Goal: Task Accomplishment & Management: Complete application form

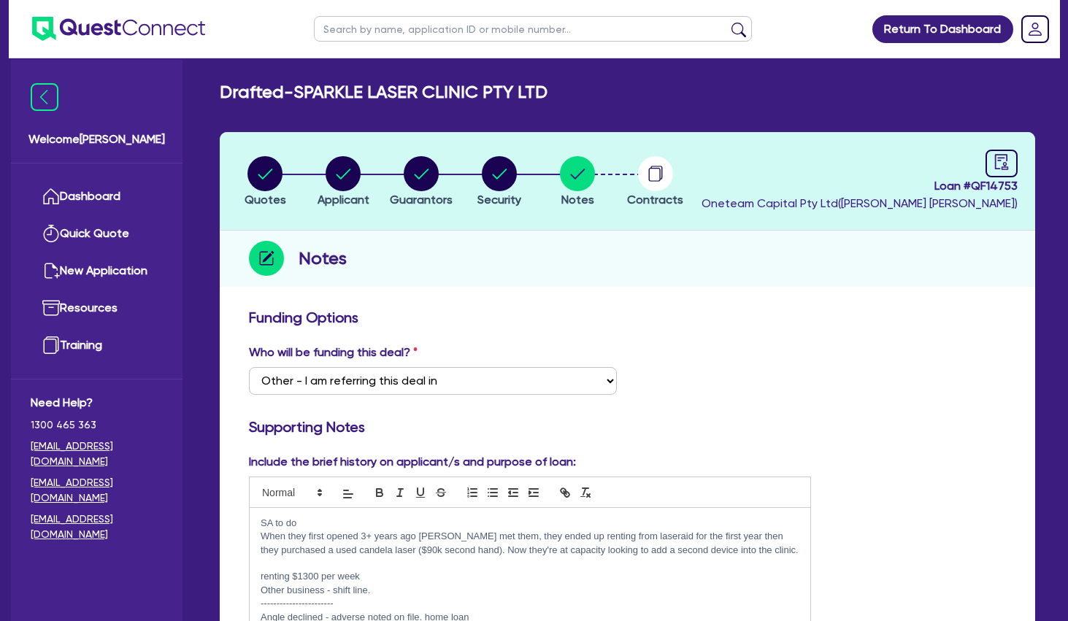
select select "Other"
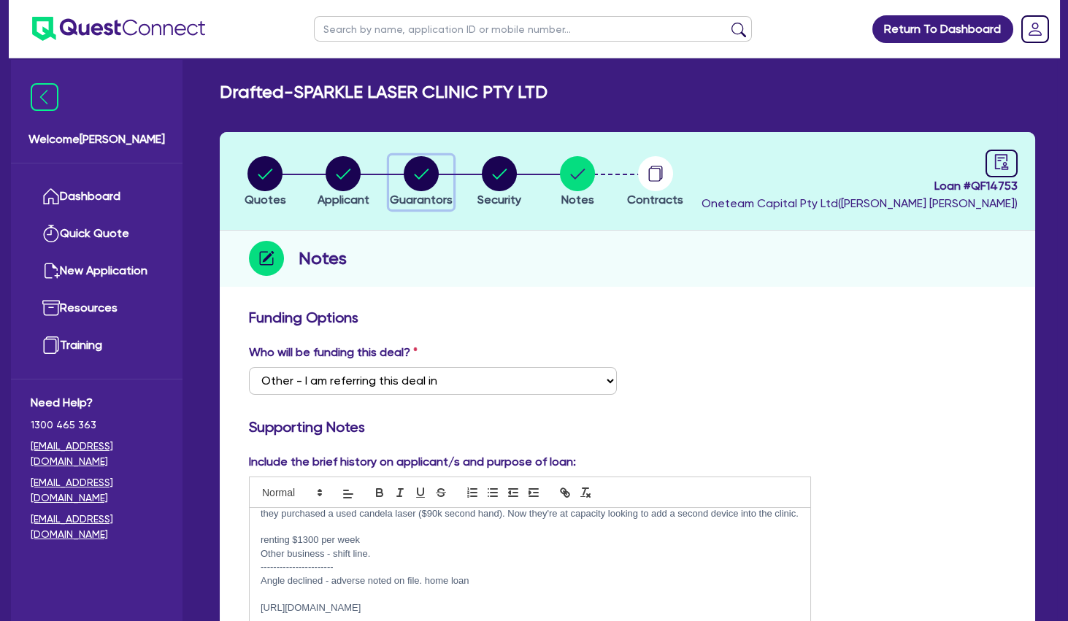
click at [426, 171] on circle "button" at bounding box center [421, 173] width 35 height 35
select select "MR"
select select "[GEOGRAPHIC_DATA]"
select select "MARRIED"
select select "PROPERTY"
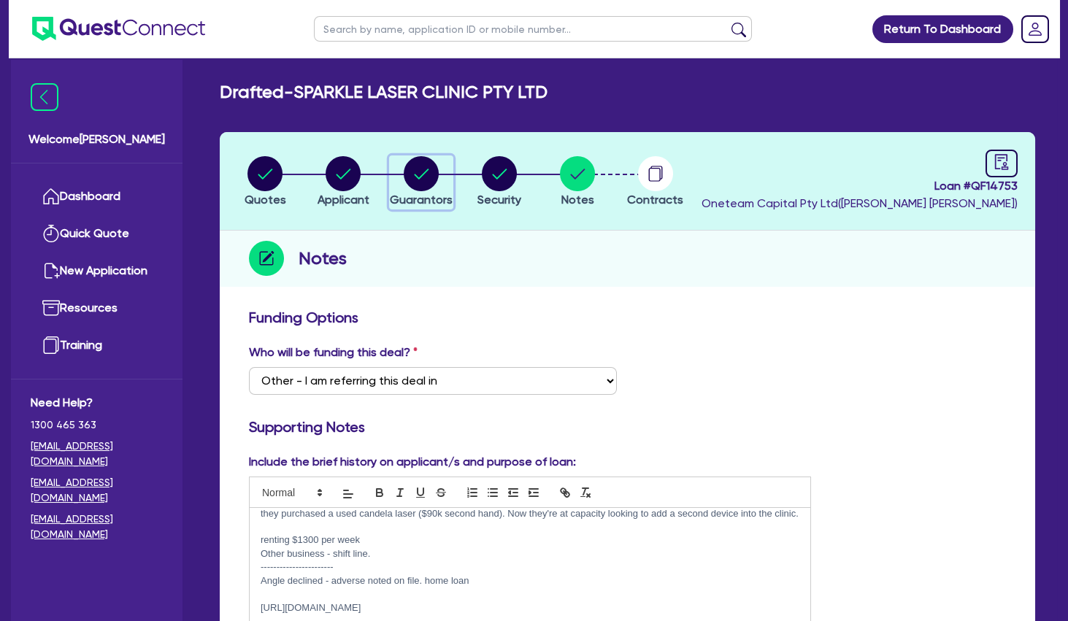
select select "VEHICLE"
select select "CASH"
select select "HOUSEHOLD_PERSONAL"
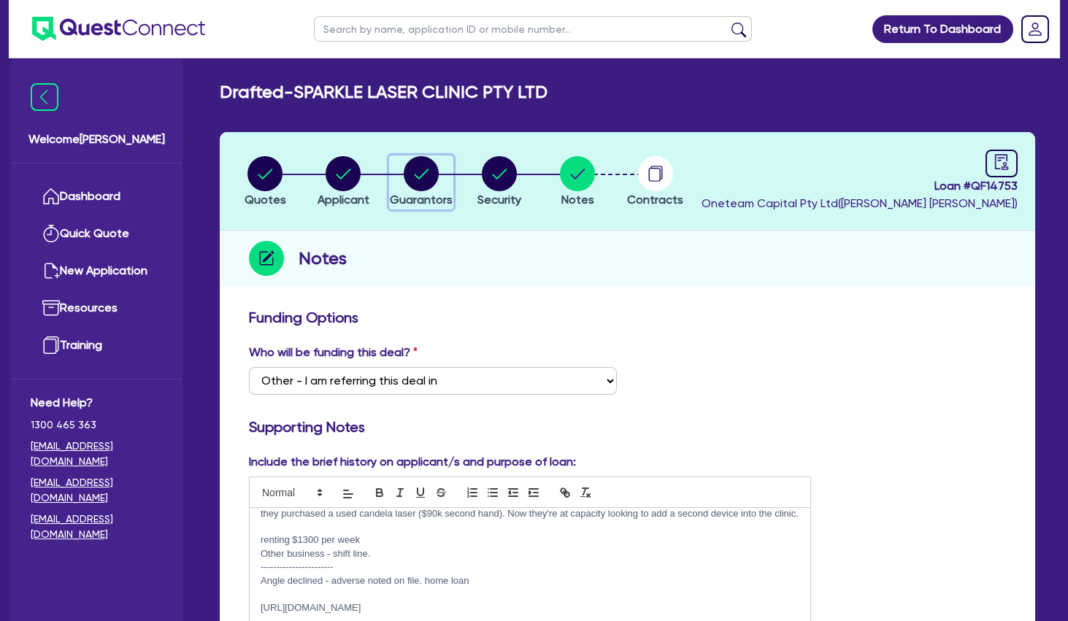
select select "OTHER"
select select "MORTGAGE"
select select "VEHICLE_LOAN"
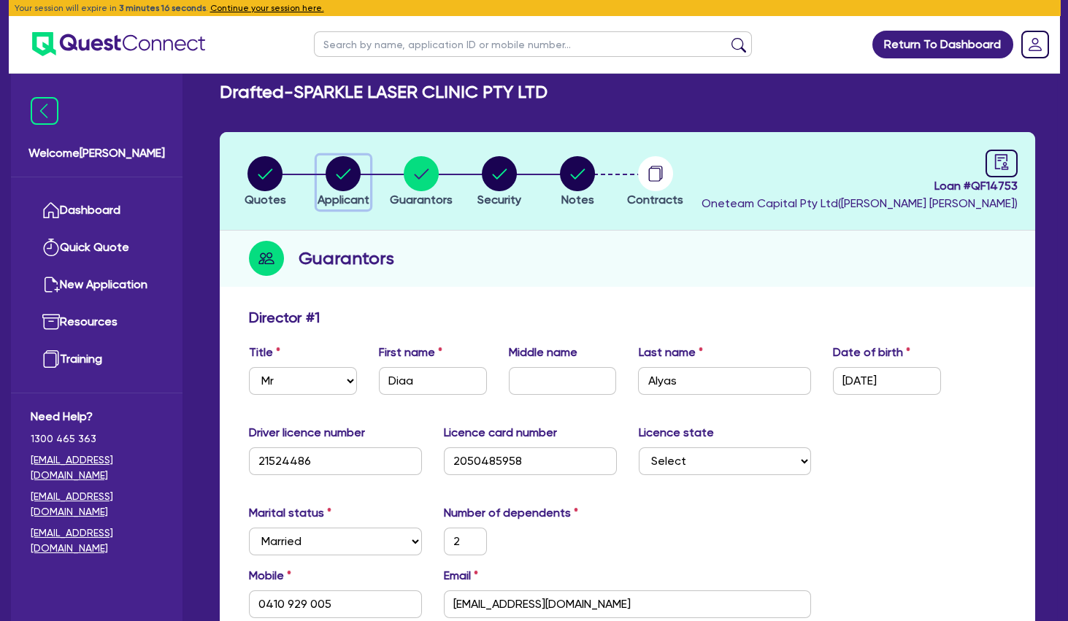
click at [343, 172] on circle "button" at bounding box center [343, 173] width 35 height 35
select select "COMPANY"
select select "HEALTH_BEAUTY"
select select "HAIR_BEAUTY_SALONS"
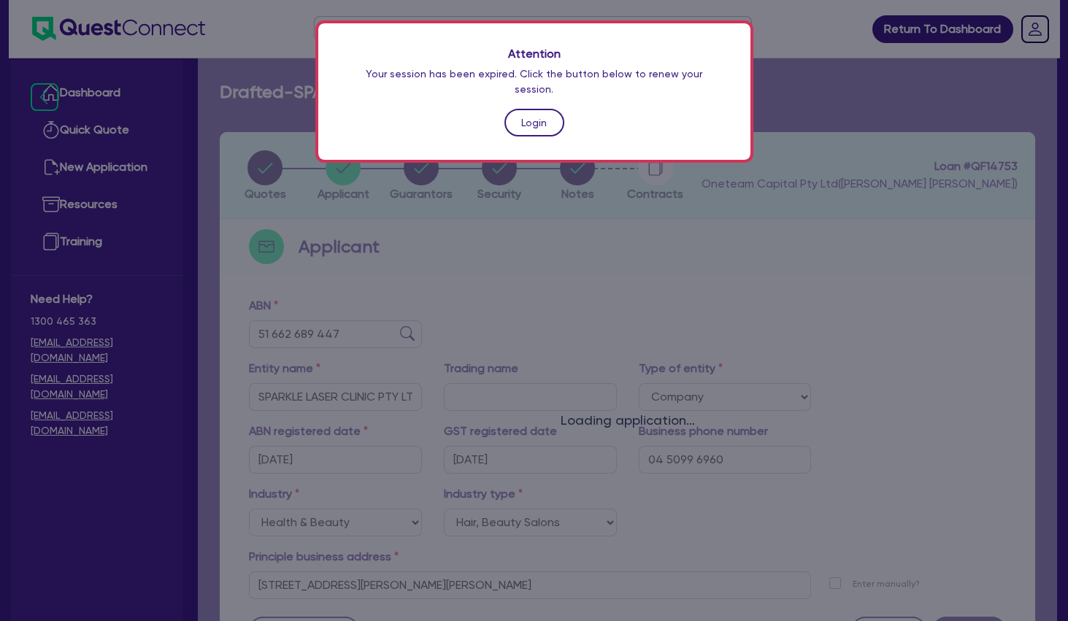
click at [540, 109] on link "Login" at bounding box center [535, 123] width 60 height 28
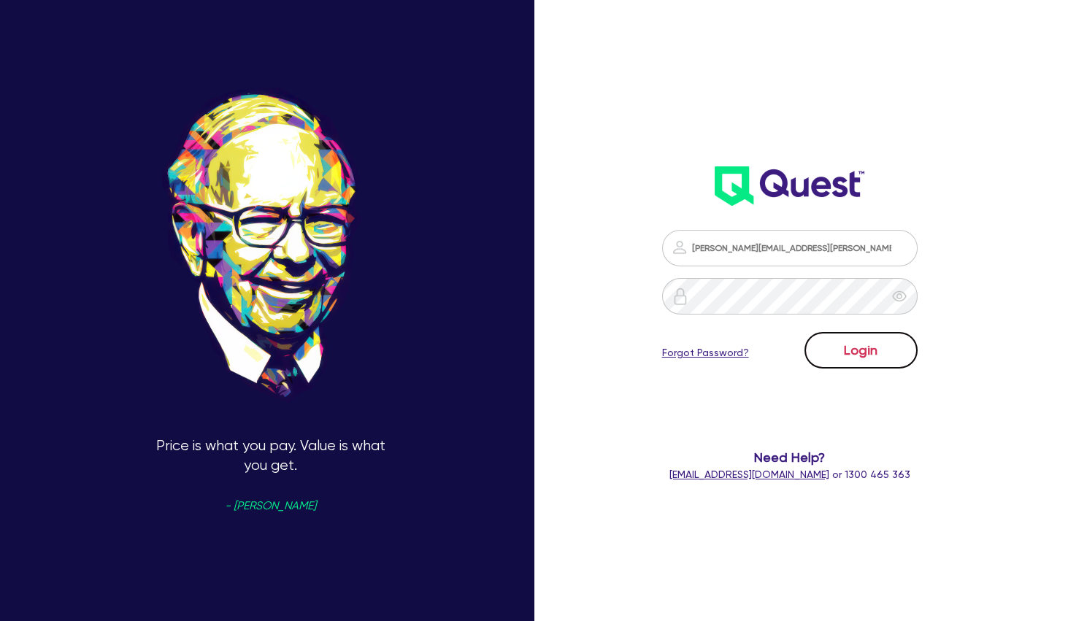
click at [886, 348] on button "Login" at bounding box center [861, 350] width 113 height 37
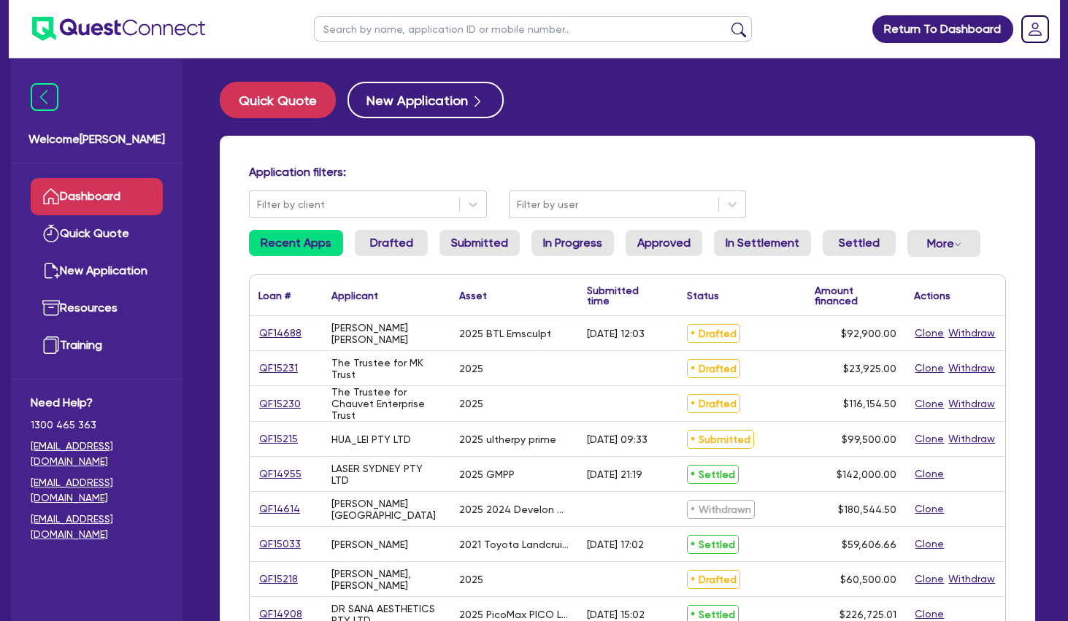
click at [480, 35] on input "text" at bounding box center [533, 29] width 438 height 26
click at [727, 22] on button "submit" at bounding box center [738, 32] width 23 height 20
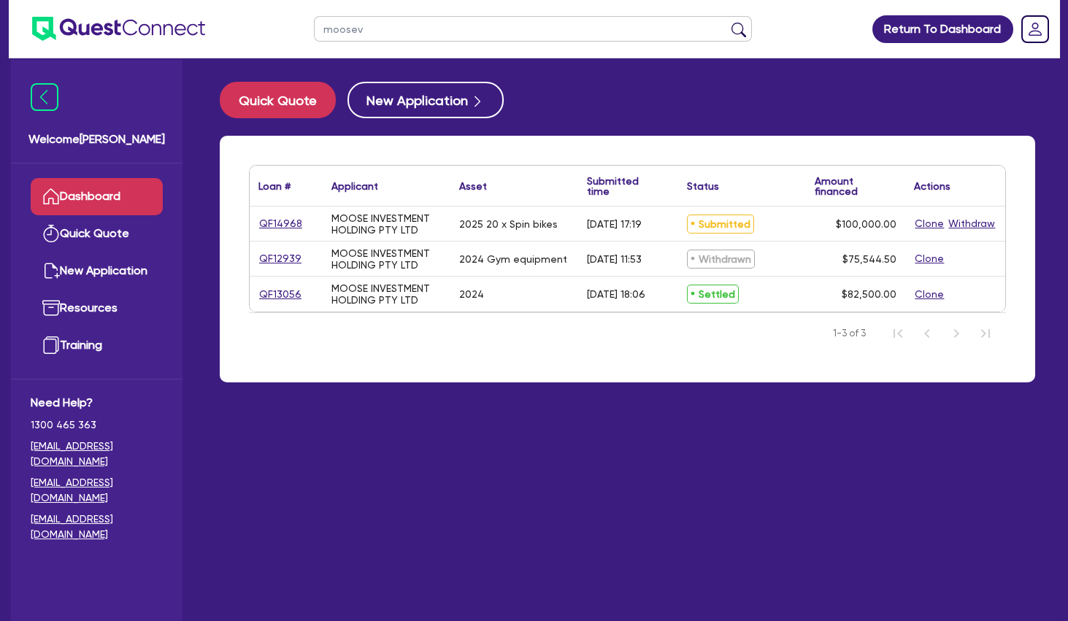
type input "moosev"
drag, startPoint x: 391, startPoint y: 233, endPoint x: 332, endPoint y: 221, distance: 60.4
click at [332, 221] on div "MOOSE INVESTMENT HOLDING PTY LTD" at bounding box center [387, 224] width 110 height 23
copy div "MOOSE INVESTMENT HOLDING PTY LTD"
select select "TERTIARY_ASSETS"
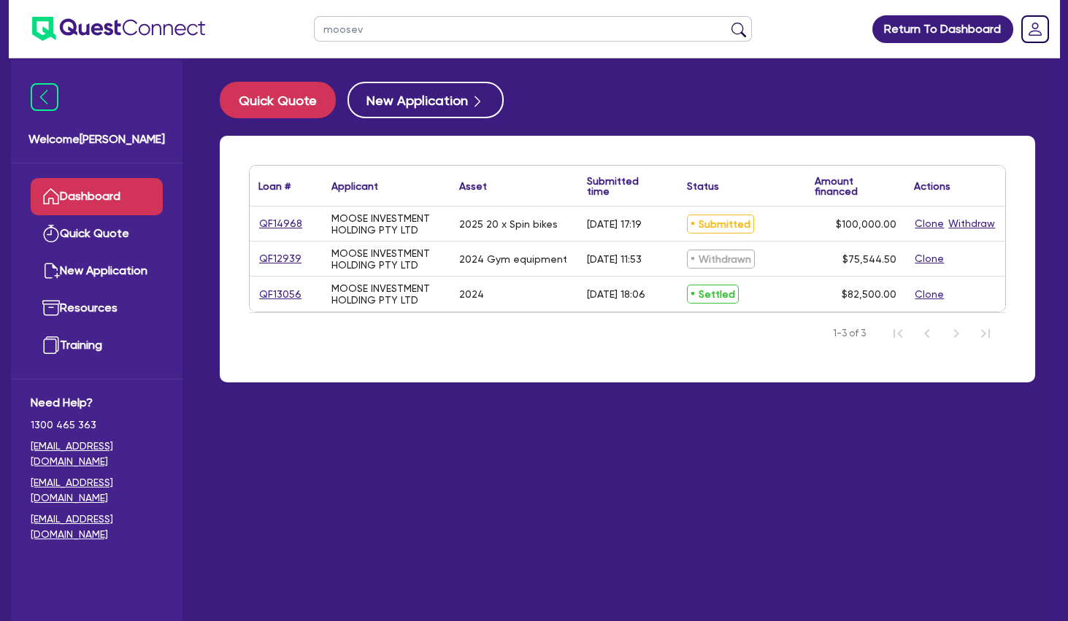
select select "OTHER_TERTIARY"
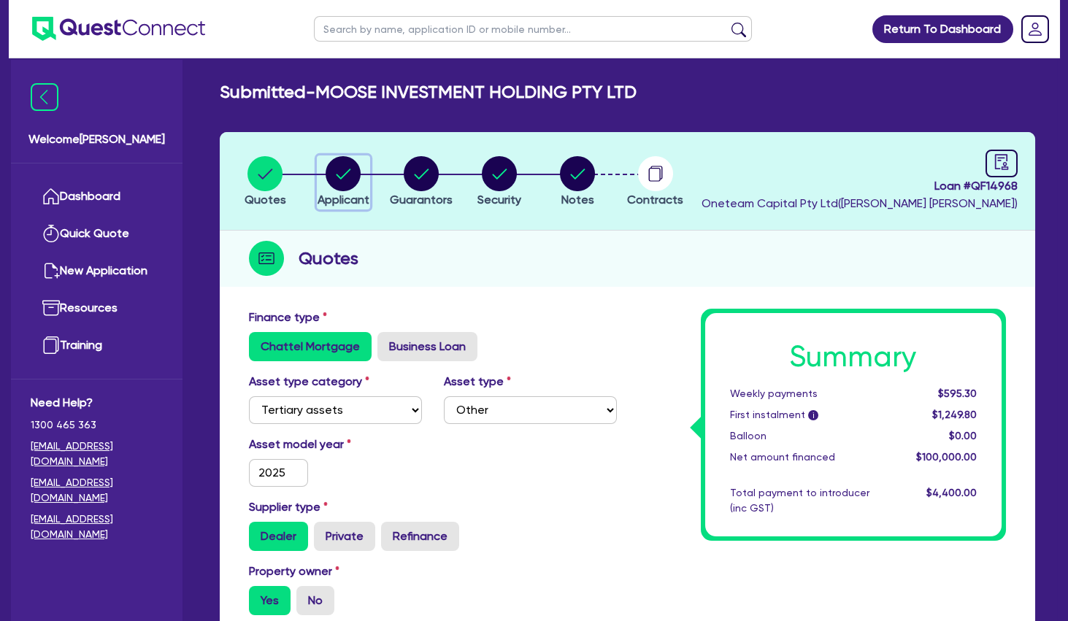
click at [364, 177] on div "button" at bounding box center [344, 173] width 52 height 35
select select "COMPANY"
select select "HEALTH_BEAUTY"
select select "OTHER_HEALTH_BEAUTY"
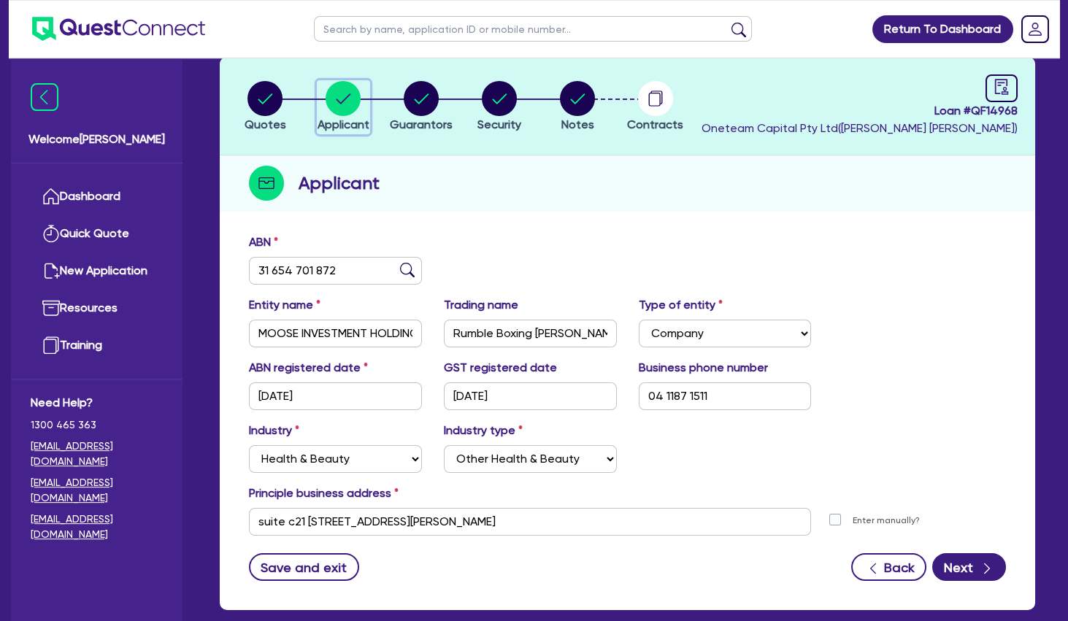
scroll to position [152, 0]
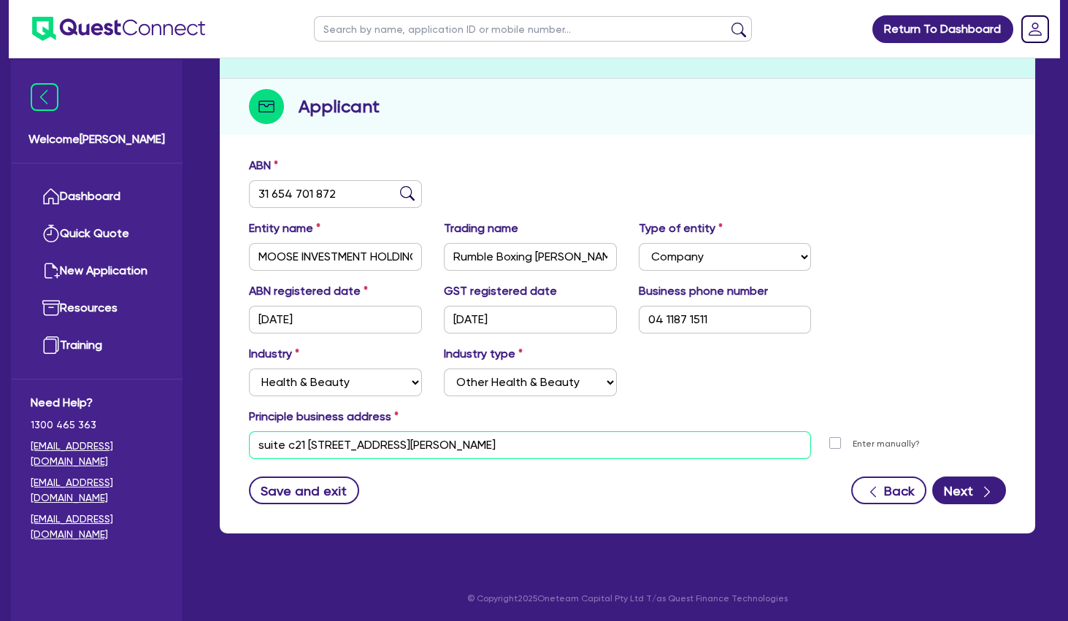
click at [368, 444] on input "suite c21 [STREET_ADDRESS][PERSON_NAME]" at bounding box center [530, 446] width 562 height 28
